Goal: Task Accomplishment & Management: Complete application form

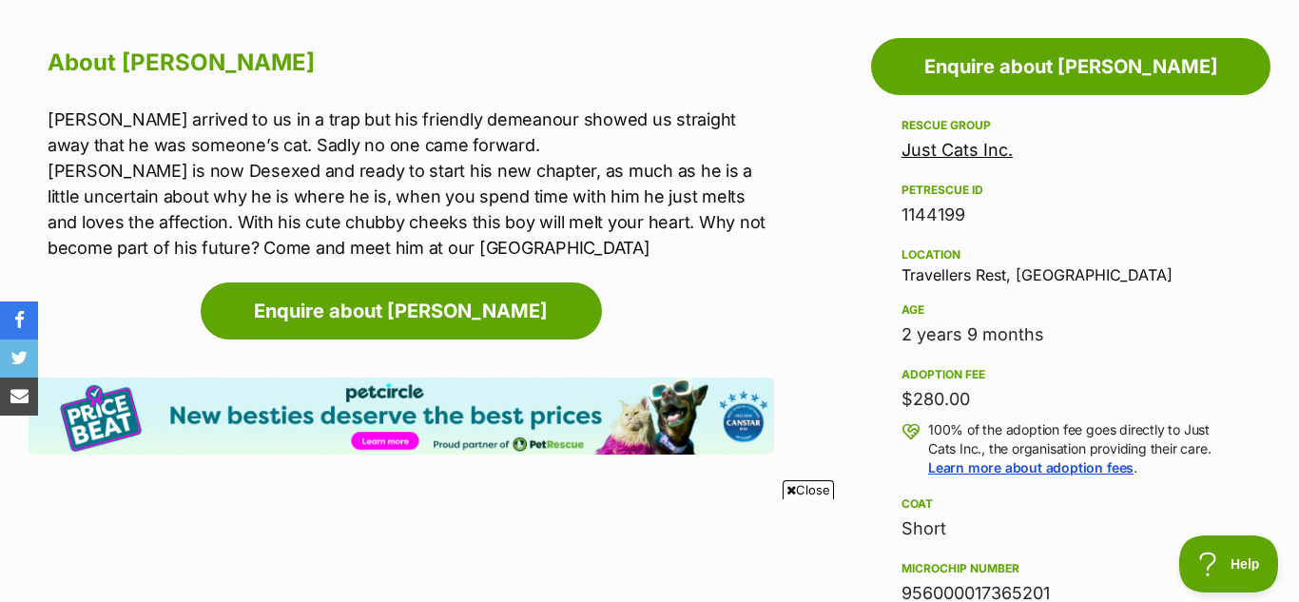
scroll to position [1027, 0]
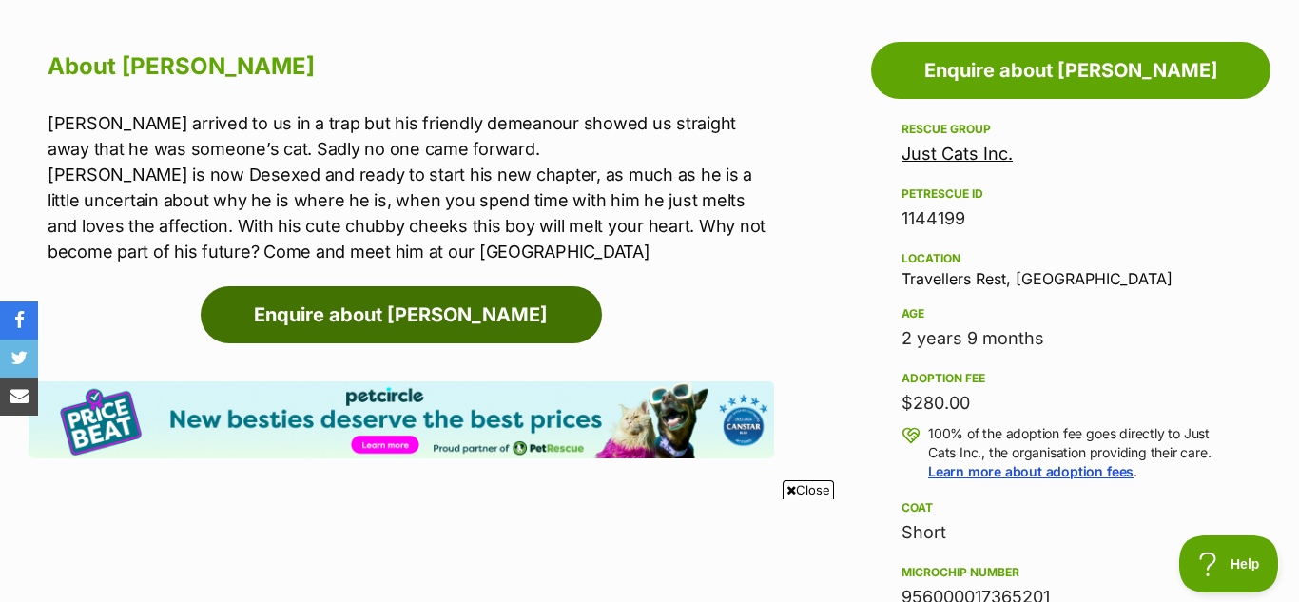
click at [369, 318] on link "Enquire about [PERSON_NAME]" at bounding box center [401, 314] width 401 height 57
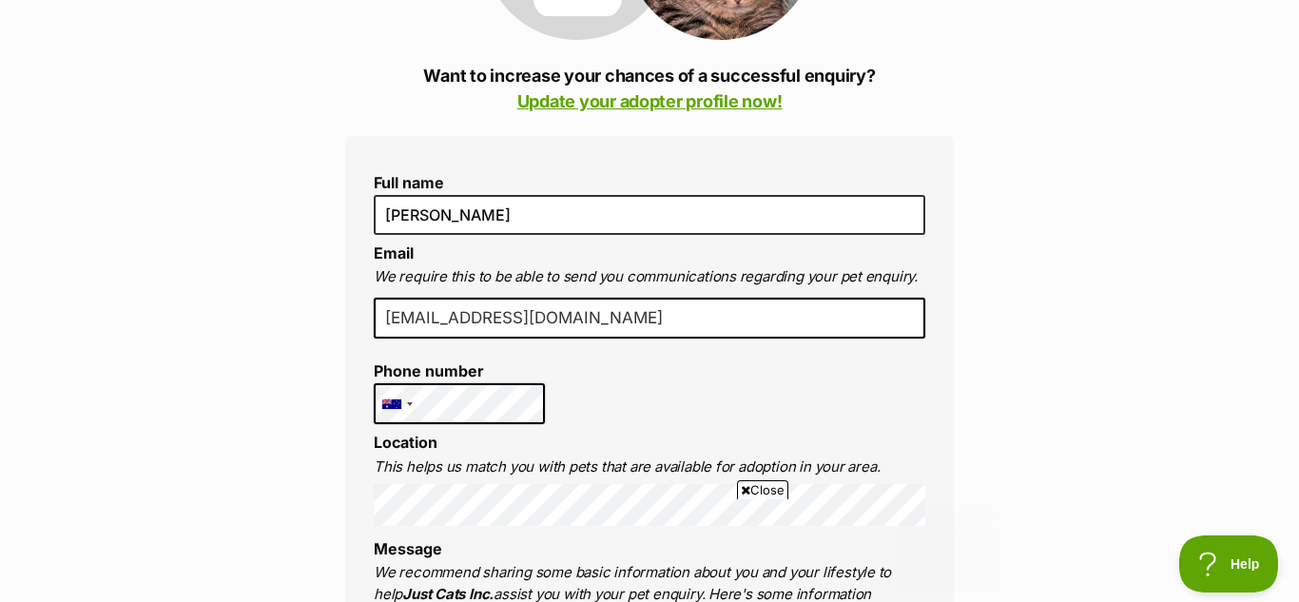
scroll to position [418, 0]
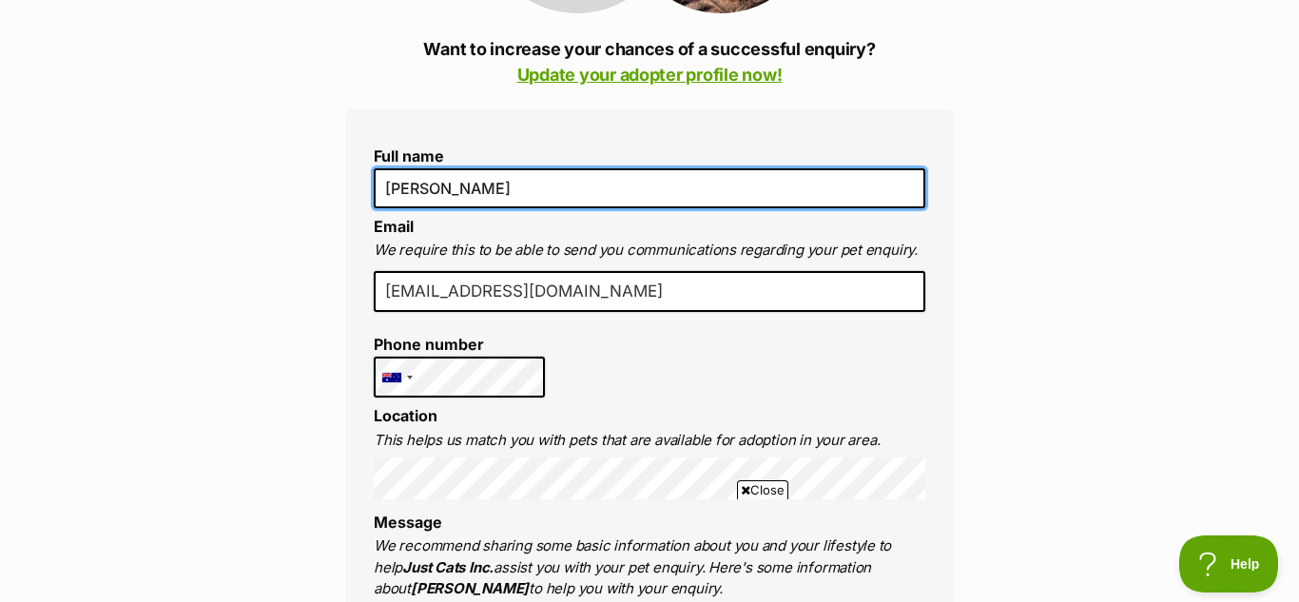
click at [517, 193] on input "[PERSON_NAME]" at bounding box center [650, 188] width 552 height 40
type input "J"
type input "[PERSON_NAME]"
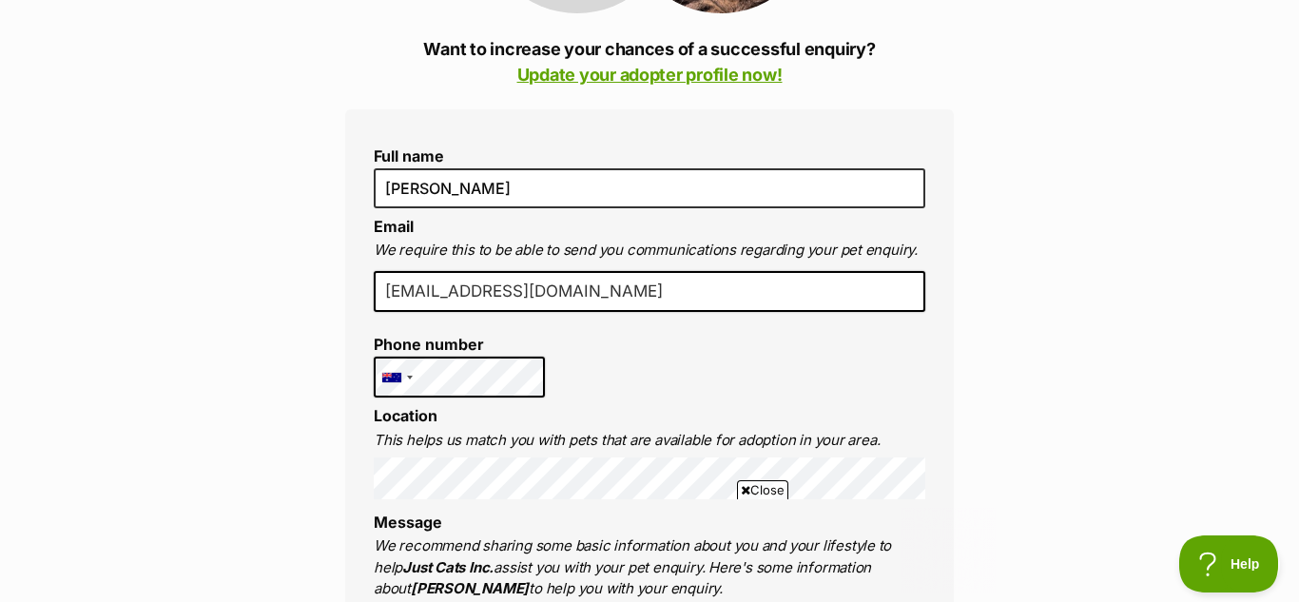
click at [671, 301] on input "joey22286@gmail.com" at bounding box center [650, 292] width 552 height 42
type input "j"
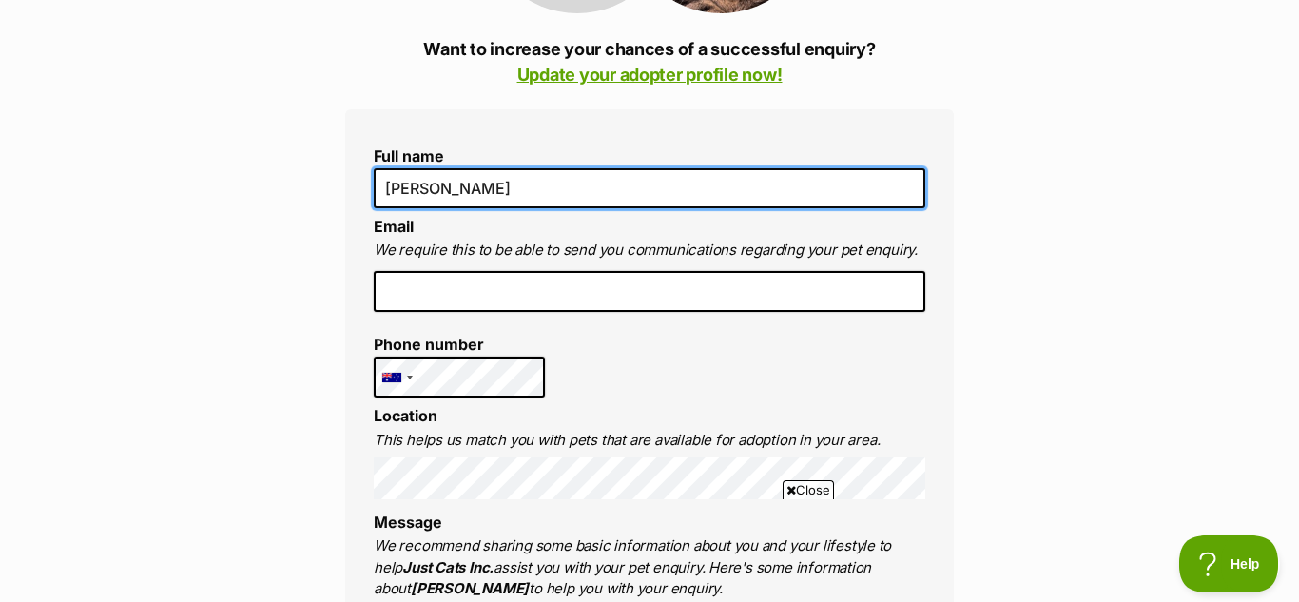
click at [672, 180] on input "[PERSON_NAME]" at bounding box center [650, 188] width 552 height 40
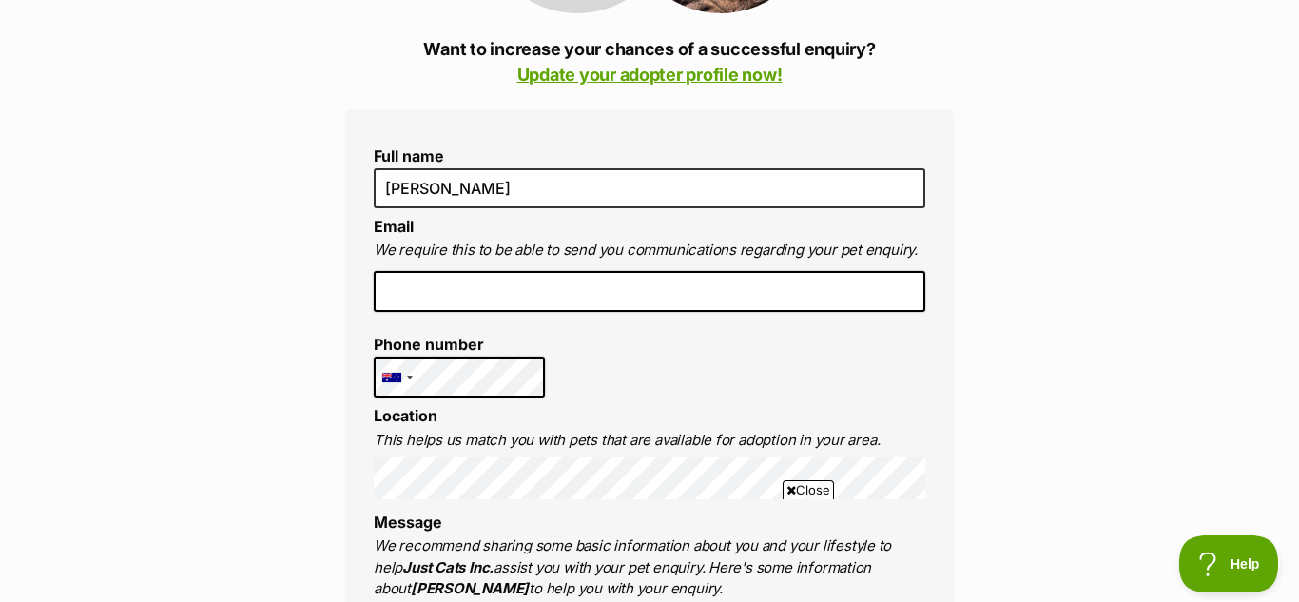
click at [685, 289] on input "email" at bounding box center [650, 292] width 552 height 42
type input "[EMAIL_ADDRESS][DOMAIN_NAME]"
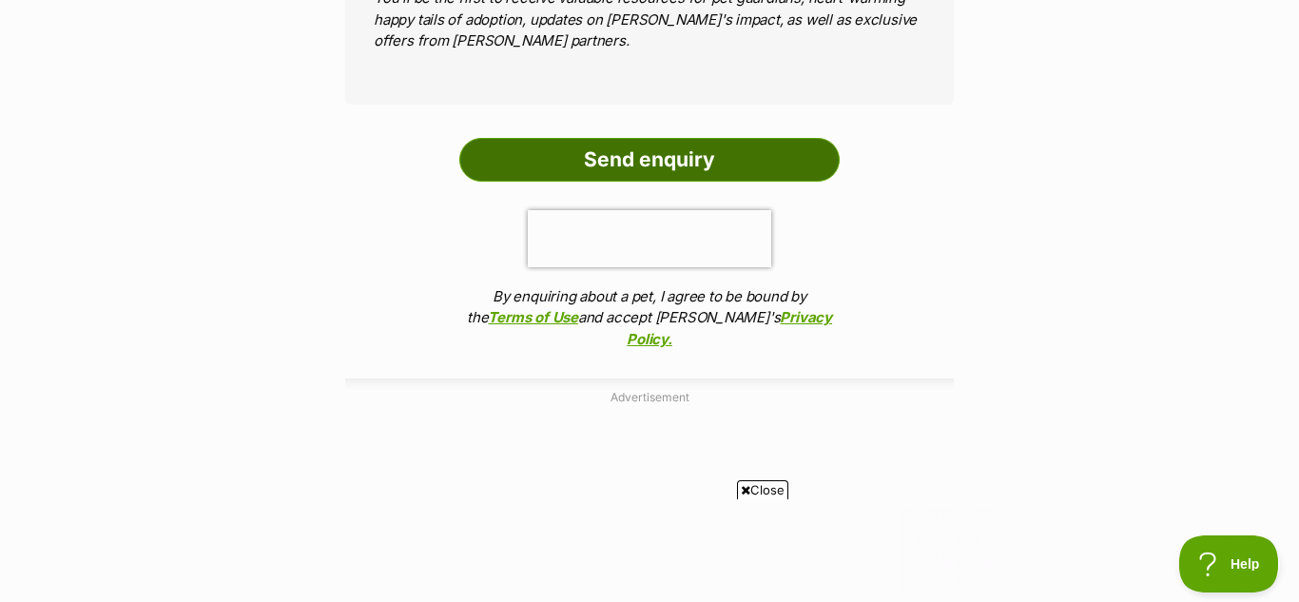
scroll to position [0, 0]
click at [737, 138] on input "Send enquiry" at bounding box center [649, 160] width 380 height 44
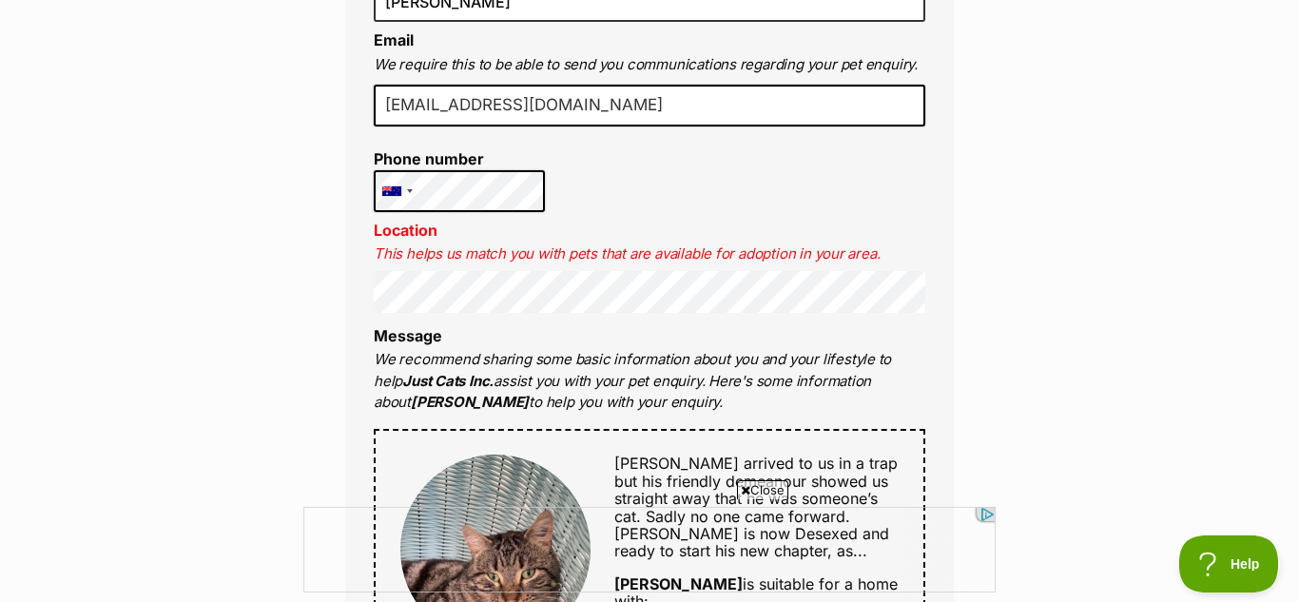
scroll to position [723, 0]
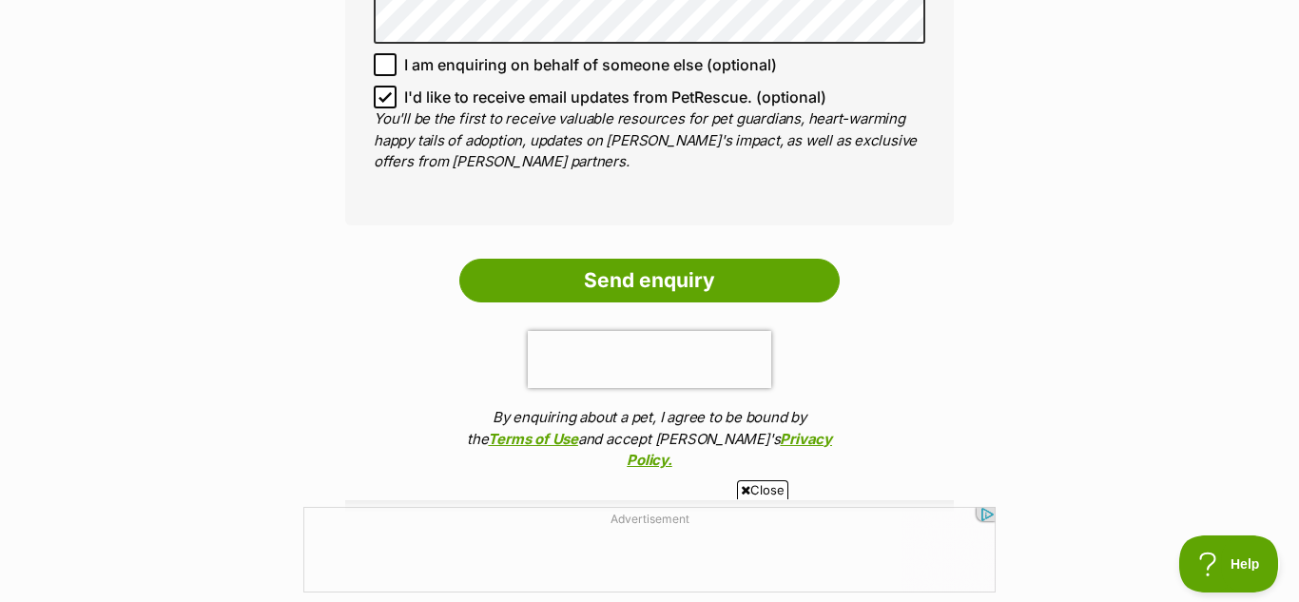
scroll to position [1750, 0]
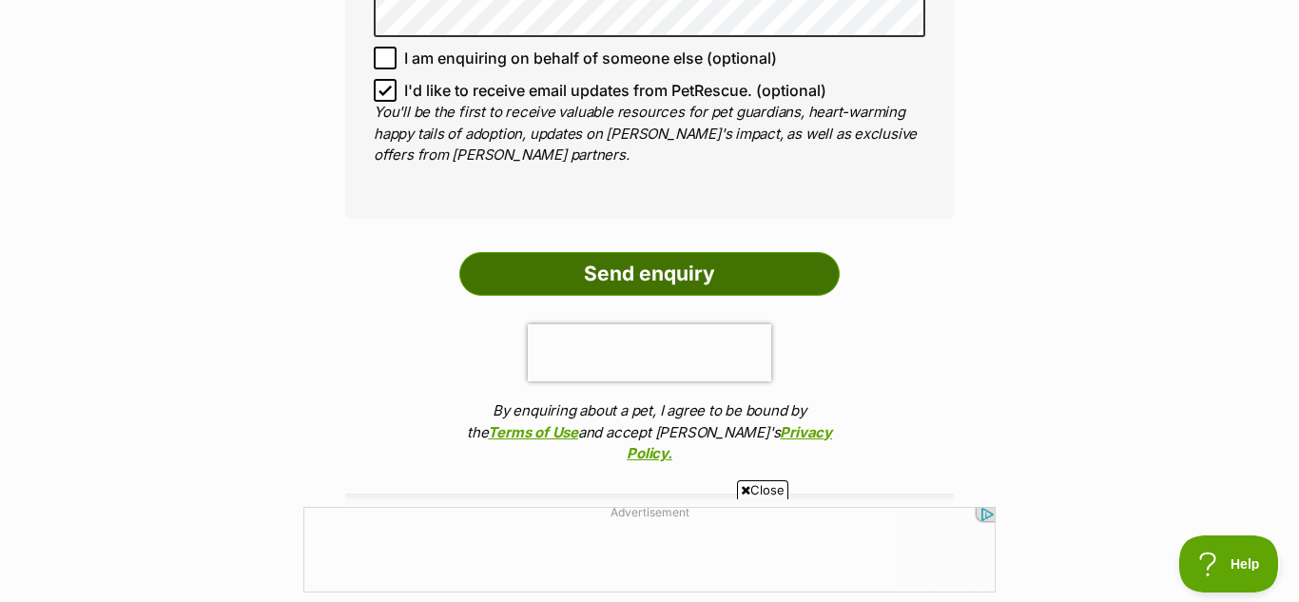
click at [736, 252] on input "Send enquiry" at bounding box center [649, 274] width 380 height 44
click at [734, 252] on input "Send enquiry" at bounding box center [649, 274] width 380 height 44
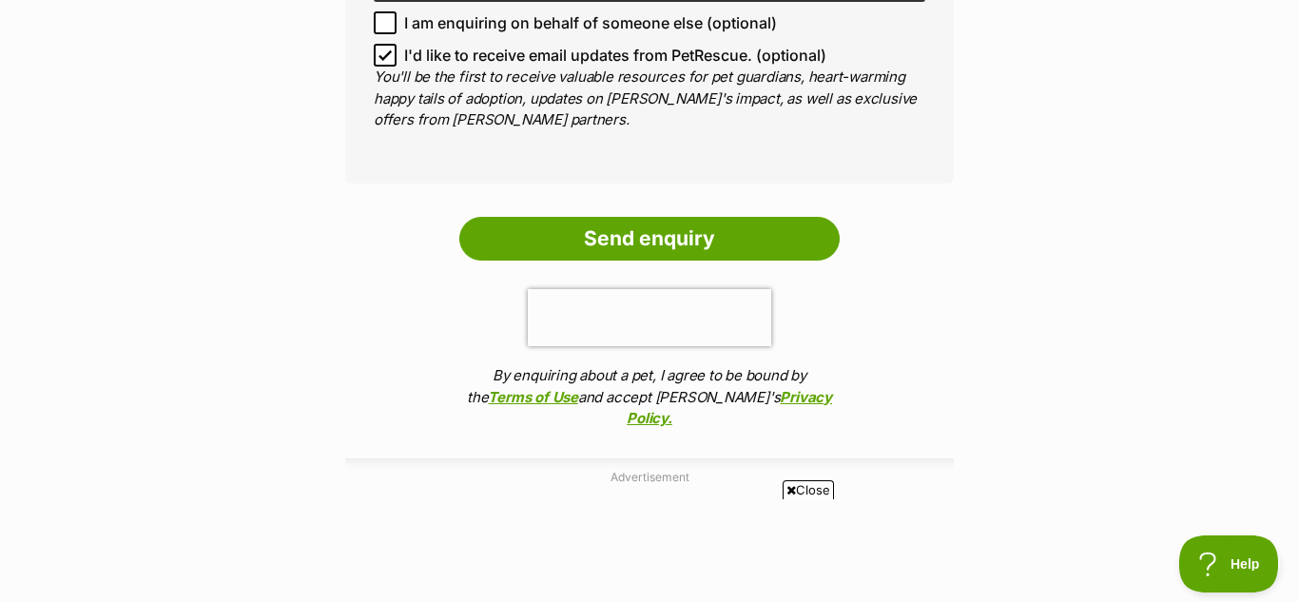
scroll to position [1788, 0]
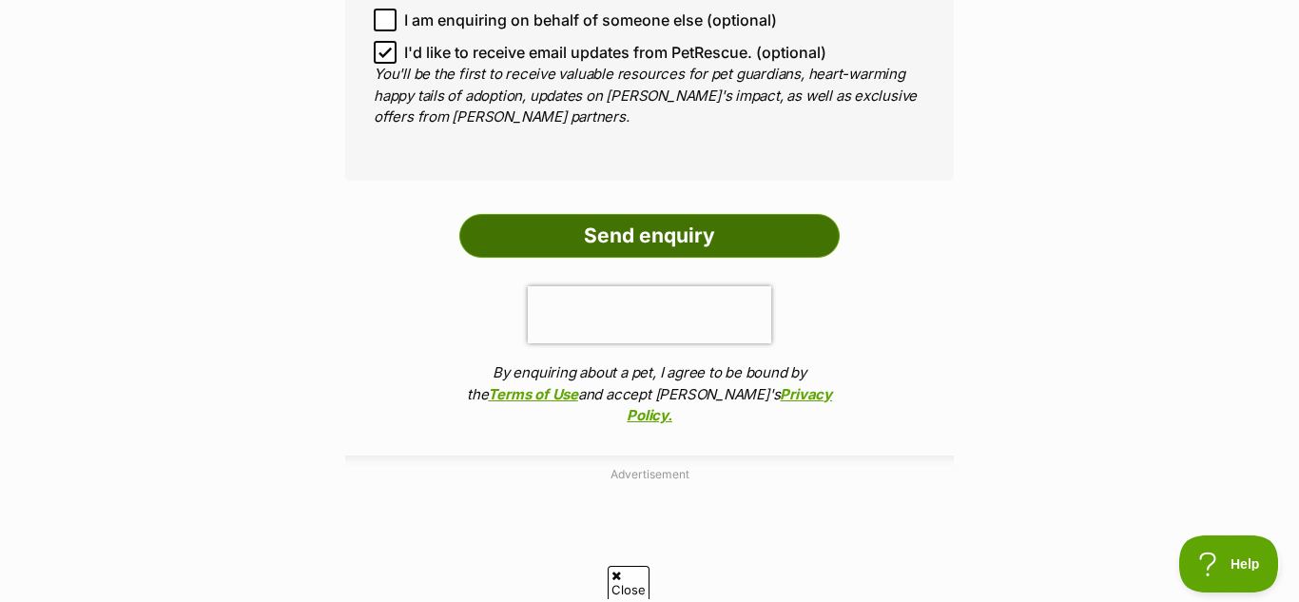
click at [740, 214] on input "Send enquiry" at bounding box center [649, 236] width 380 height 44
